Goal: Transaction & Acquisition: Purchase product/service

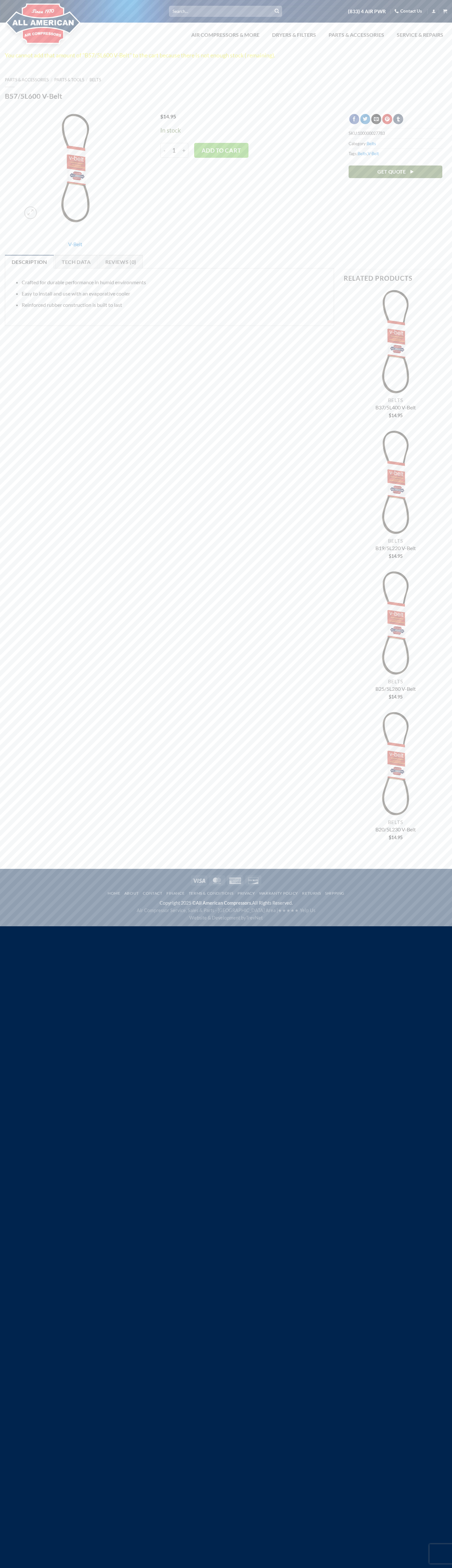
click at [445, 12] on icon "View cart" at bounding box center [445, 11] width 4 height 5
click at [23, 13] on img at bounding box center [43, 24] width 77 height 52
click at [423, 926] on html "Skip to content Search for: (833) 4 AIR PWR Contact Us MENU MENU Air Compressor…" at bounding box center [226, 463] width 452 height 926
click at [348, 926] on html "Skip to content Search for: (833) 4 AIR PWR Contact Us MENU MENU Air Compressor…" at bounding box center [226, 463] width 452 height 926
click at [12, 181] on div at bounding box center [76, 171] width 138 height 114
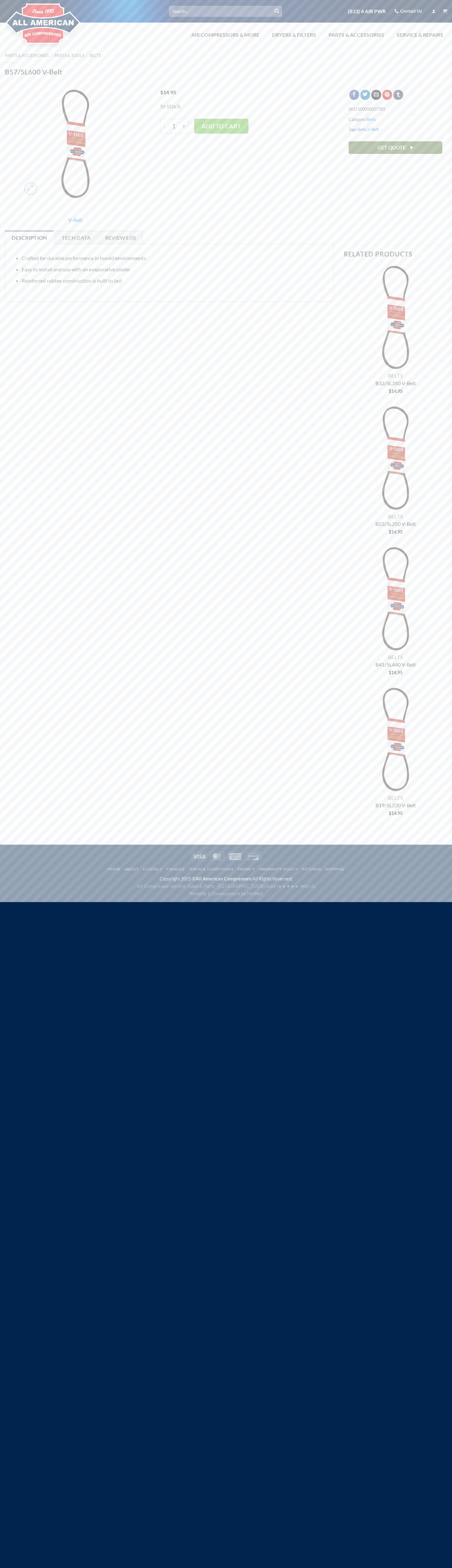
click at [445, 12] on icon "View cart" at bounding box center [445, 11] width 4 height 5
click at [40, 19] on img at bounding box center [43, 24] width 77 height 52
click at [445, 12] on icon "View cart" at bounding box center [445, 11] width 4 height 5
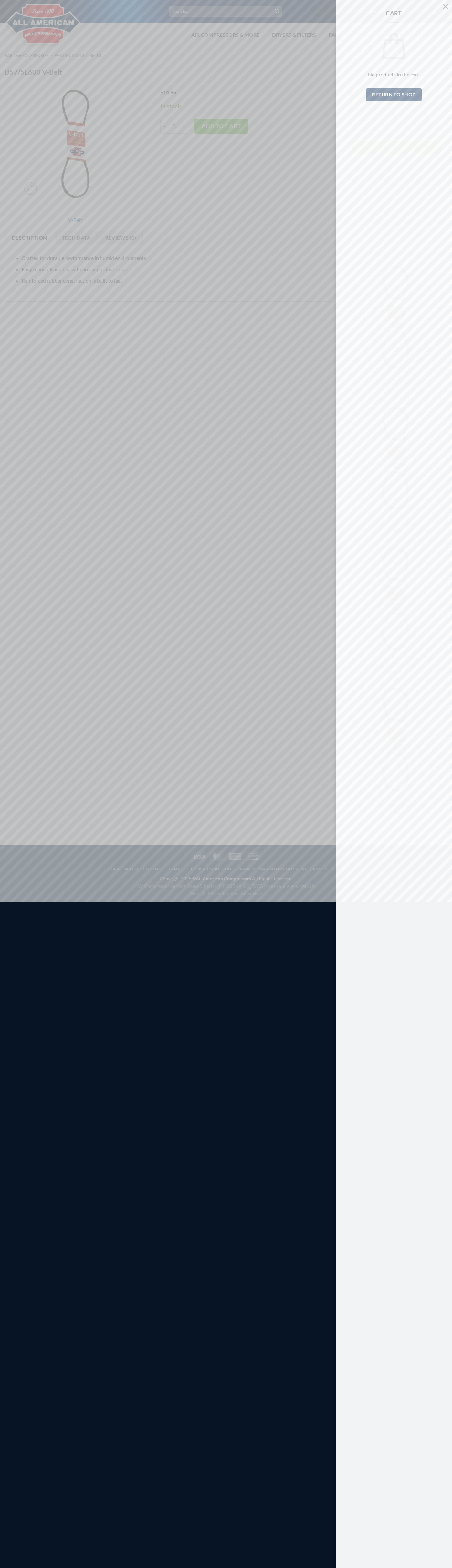
click at [445, 7] on button "button" at bounding box center [445, 6] width 13 height 13
